Goal: Information Seeking & Learning: Learn about a topic

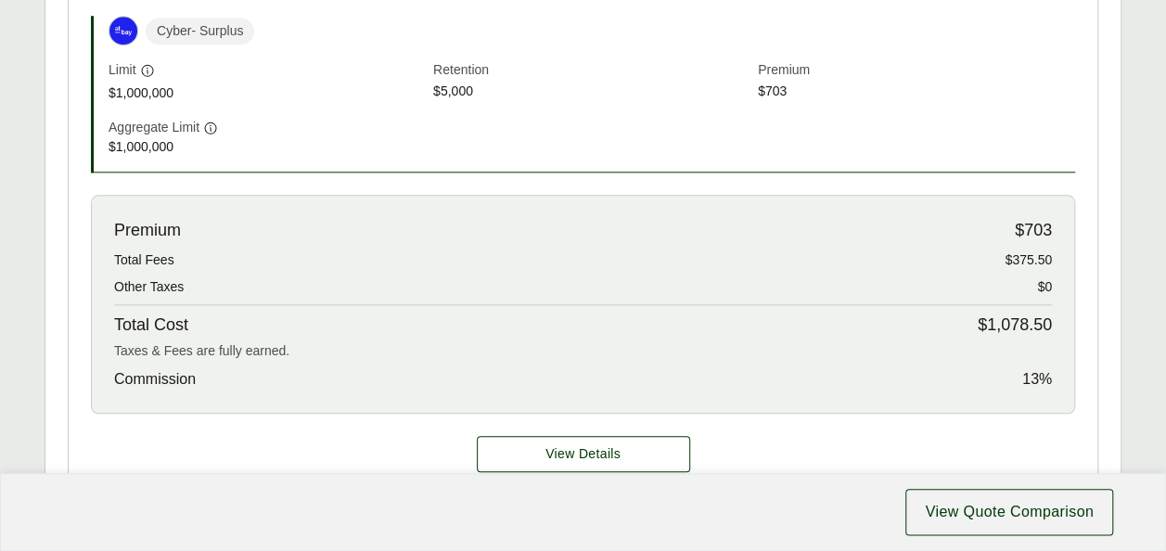
scroll to position [846, 0]
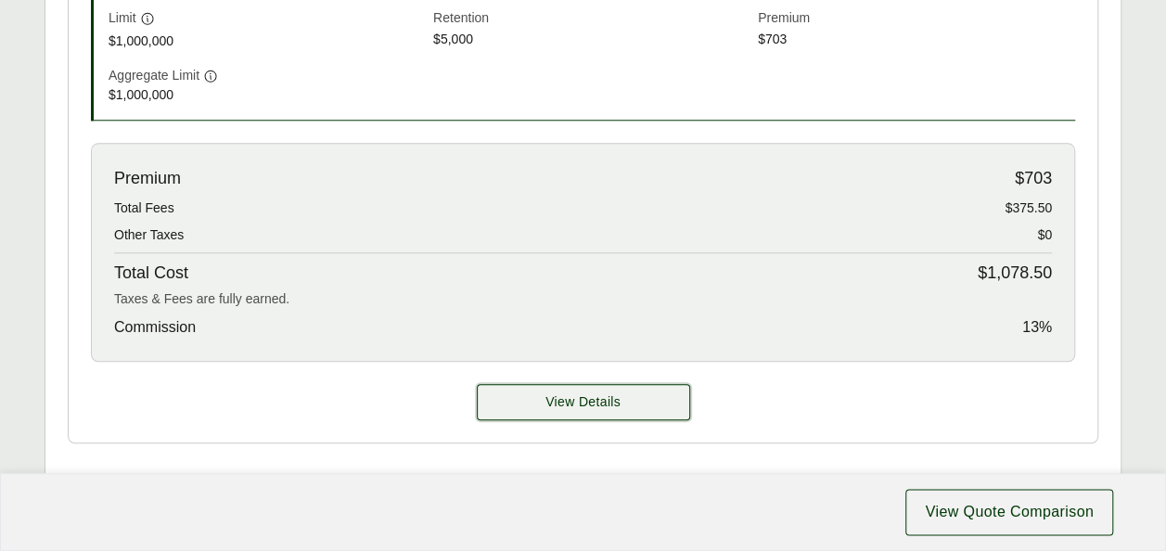
click at [624, 404] on button "View Details" at bounding box center [583, 402] width 213 height 36
click at [599, 406] on span "View Details" at bounding box center [583, 401] width 75 height 19
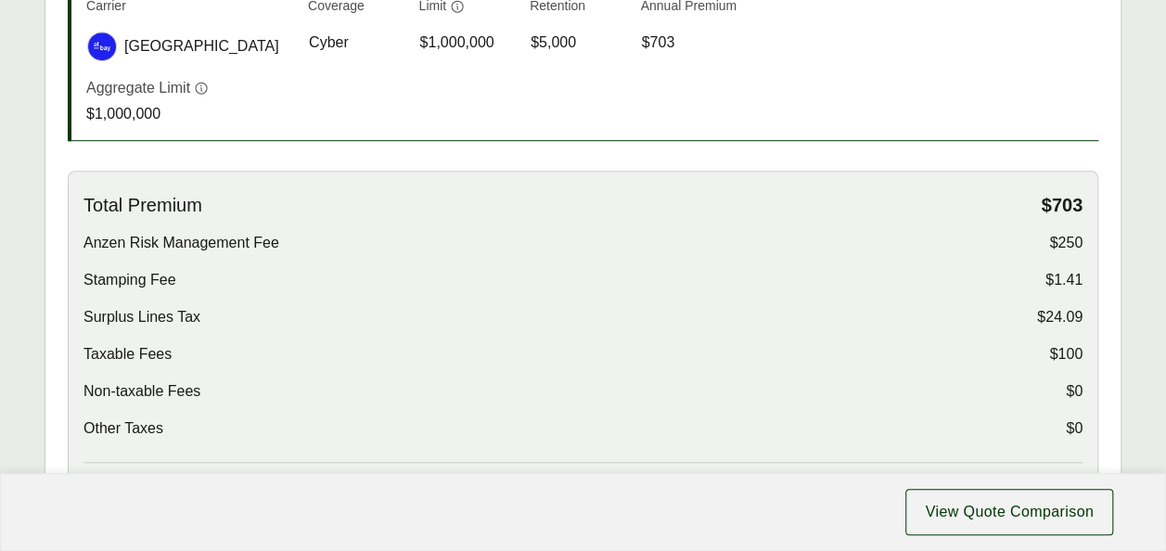
scroll to position [551, 0]
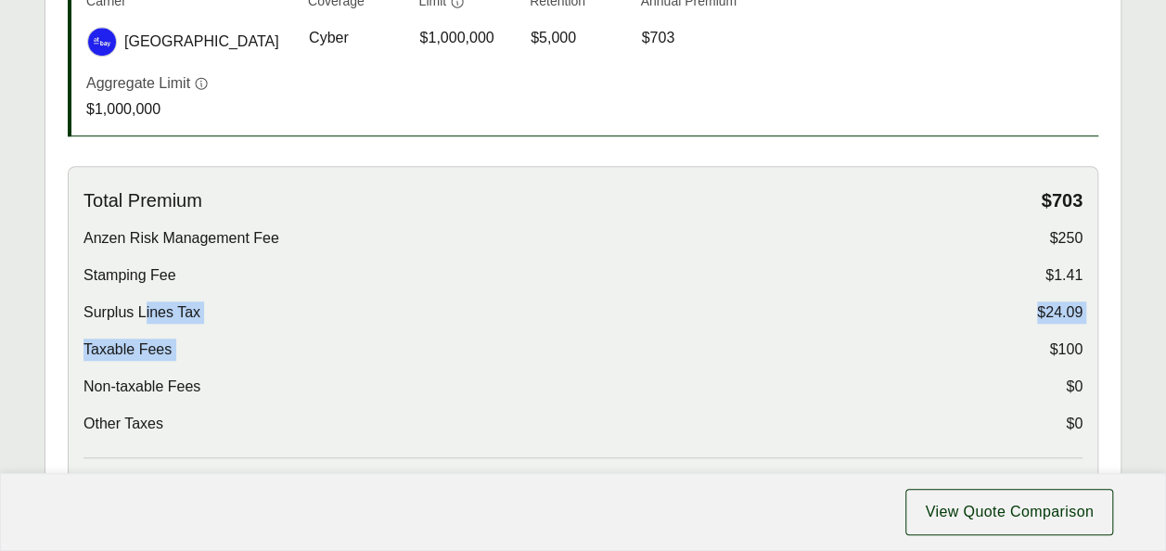
drag, startPoint x: 147, startPoint y: 310, endPoint x: 760, endPoint y: 364, distance: 615.6
click at [760, 364] on div "Total Premium $703 Anzen Risk Management Fee $250 Stamping Fee $1.41 Surplus Li…" at bounding box center [582, 323] width 999 height 269
drag, startPoint x: 760, startPoint y: 364, endPoint x: 640, endPoint y: 353, distance: 120.2
click at [640, 353] on div "Taxable Fees $100" at bounding box center [582, 350] width 999 height 22
click at [1012, 339] on div "Taxable Fees $100" at bounding box center [582, 350] width 999 height 22
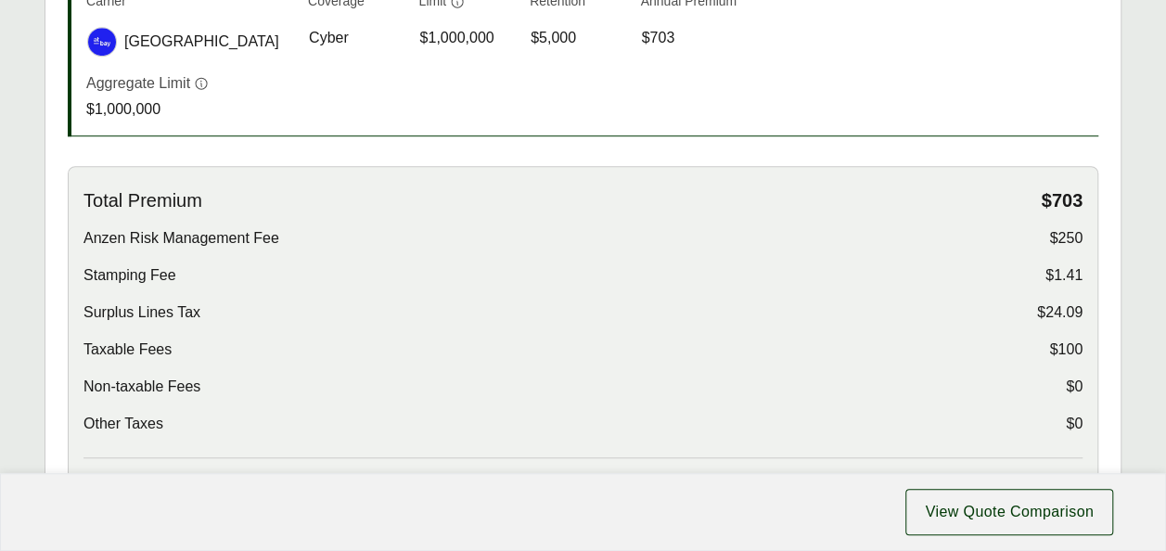
click at [1057, 239] on span "$250" at bounding box center [1065, 238] width 33 height 22
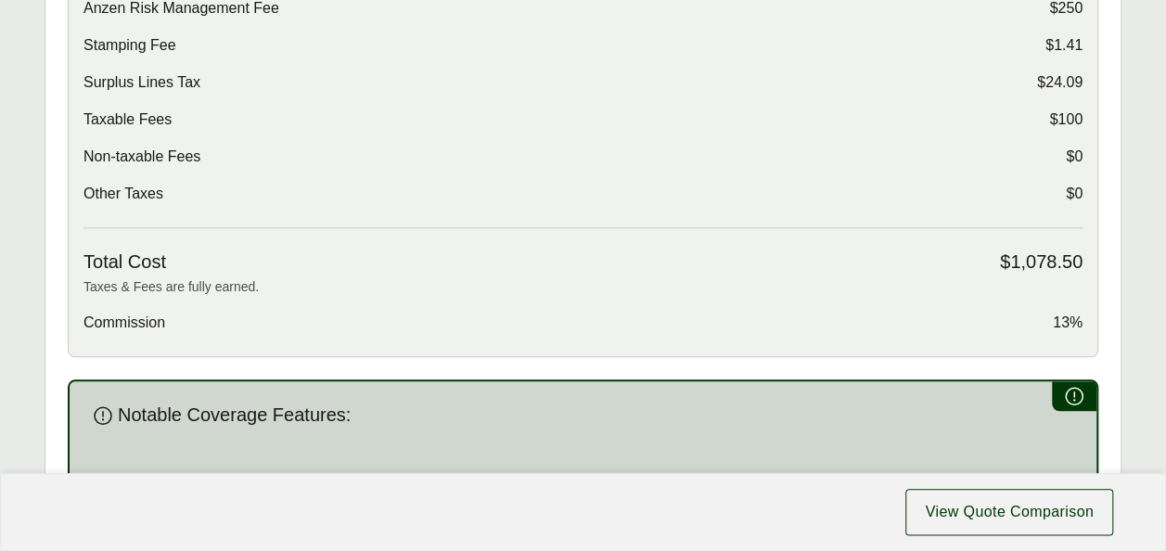
scroll to position [784, 0]
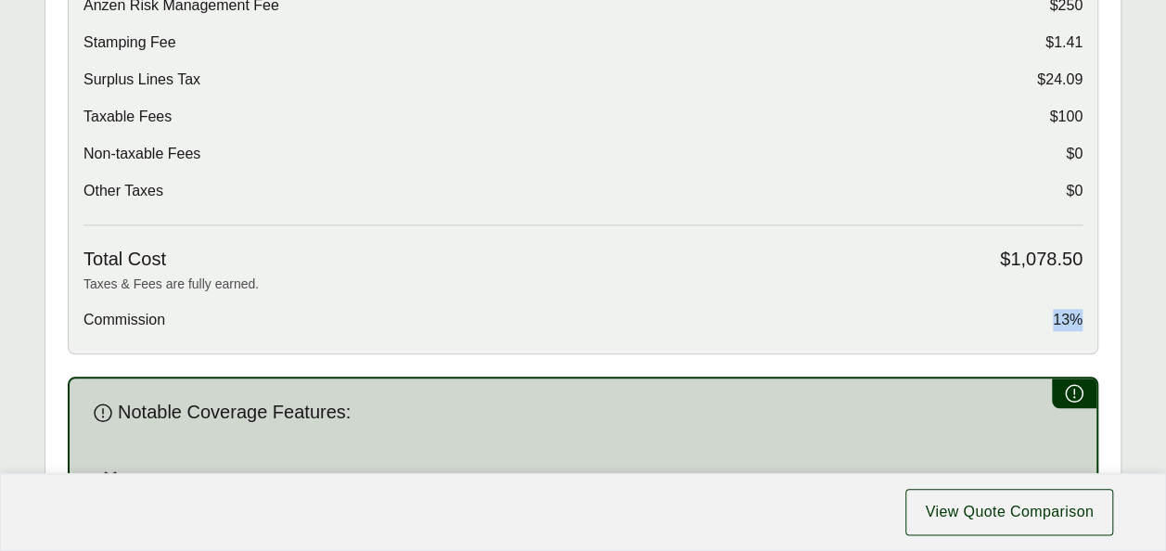
drag, startPoint x: 1051, startPoint y: 315, endPoint x: 1087, endPoint y: 320, distance: 36.6
click at [1087, 320] on div "Total Premium $703 Anzen Risk Management Fee $250 Stamping Fee $1.41 Surplus Li…" at bounding box center [583, 143] width 1031 height 421
drag, startPoint x: 1087, startPoint y: 320, endPoint x: 944, endPoint y: 316, distance: 142.9
click at [944, 316] on div "Commission 13%" at bounding box center [582, 320] width 999 height 22
click at [910, 286] on p "Taxes & Fees are fully earned." at bounding box center [582, 284] width 999 height 19
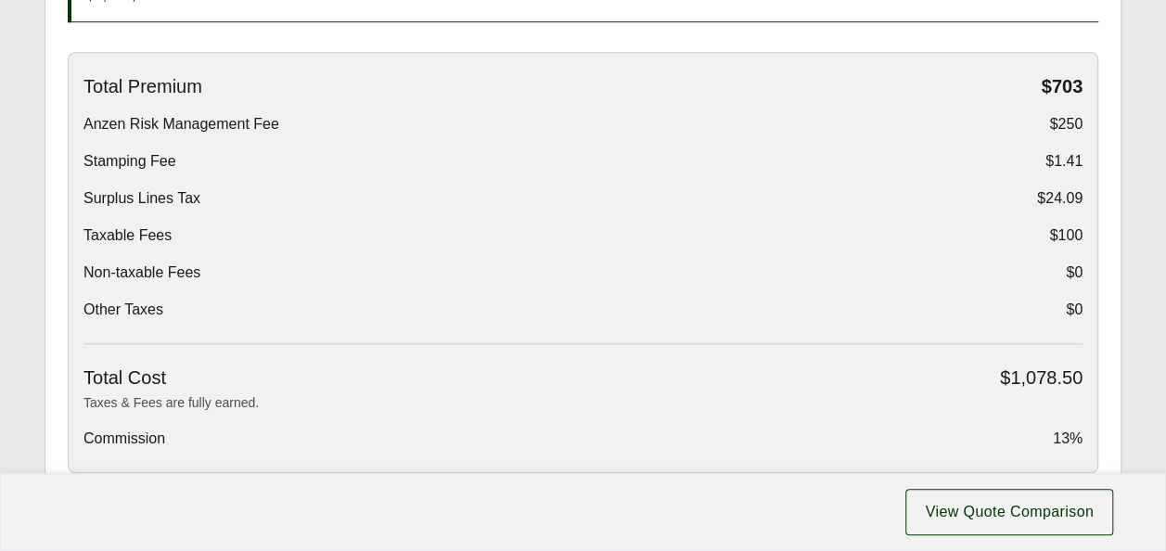
scroll to position [661, 0]
